Goal: Find specific page/section: Find specific page/section

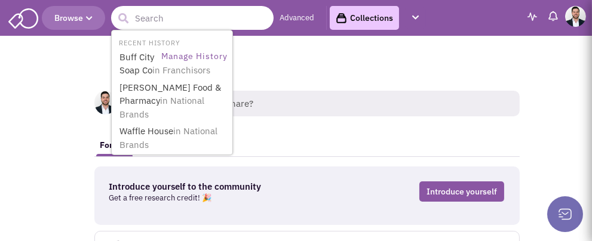
click at [187, 16] on input "text" at bounding box center [192, 18] width 162 height 24
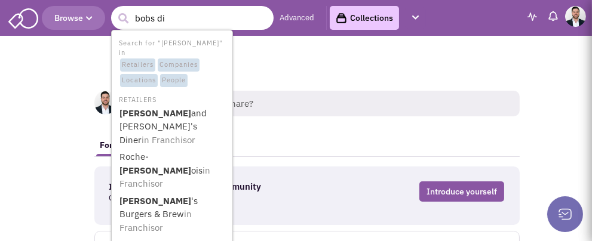
type input "bobs dis"
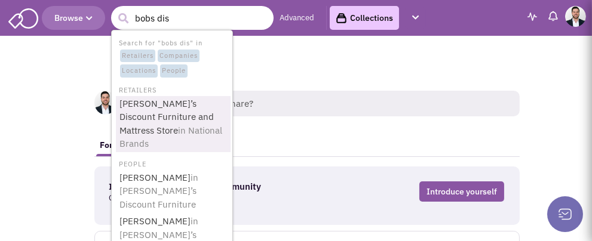
click at [183, 115] on link "[PERSON_NAME]’s Discount Furniture and Mattress Store in National Brands" at bounding box center [173, 124] width 115 height 56
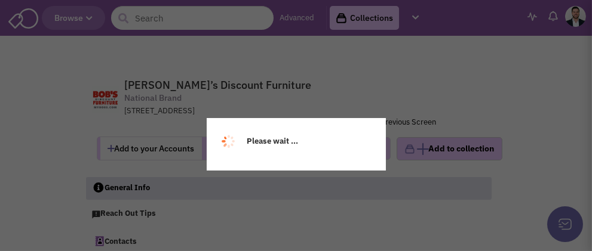
select select
